Goal: Transaction & Acquisition: Purchase product/service

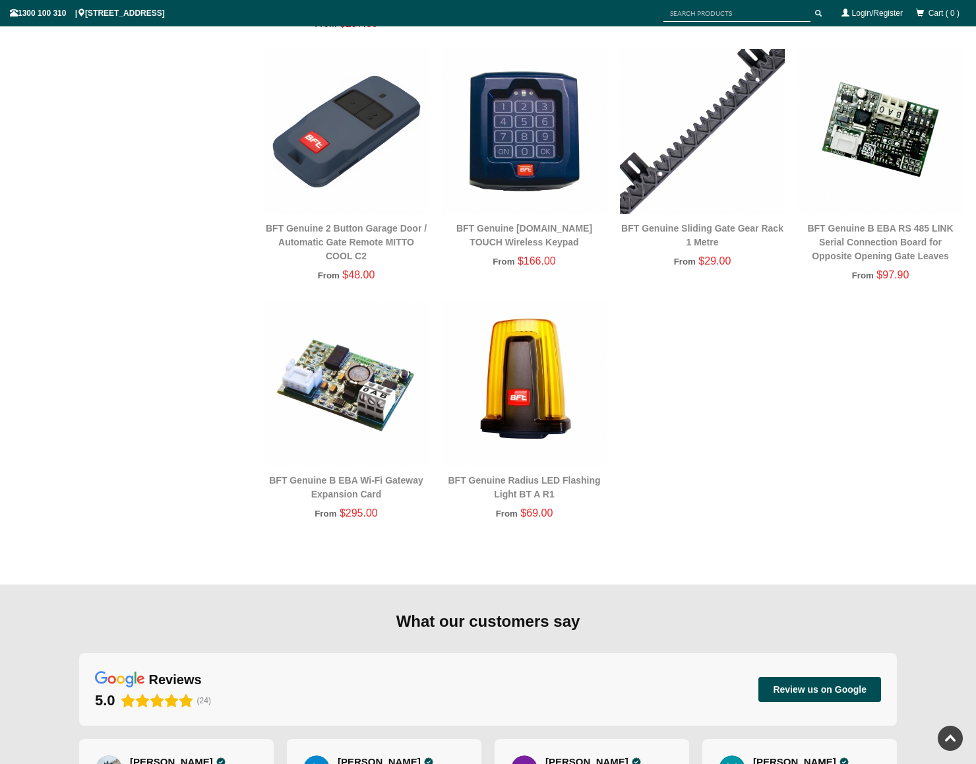
scroll to position [1747, 0]
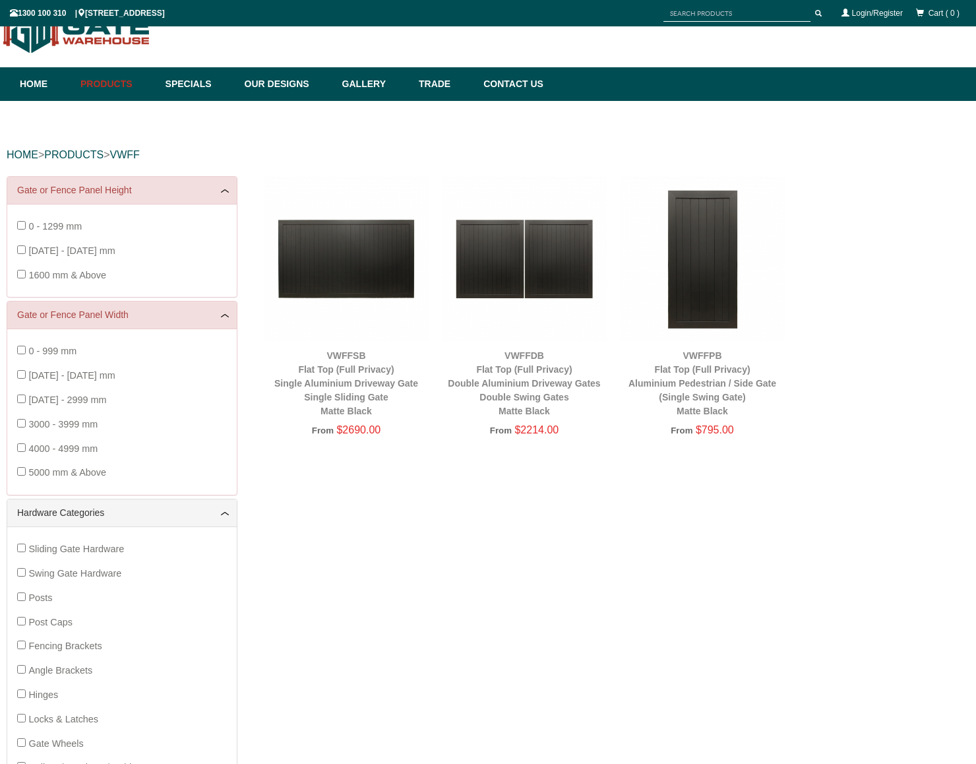
click at [700, 275] on img at bounding box center [702, 258] width 165 height 165
